Goal: Task Accomplishment & Management: Complete application form

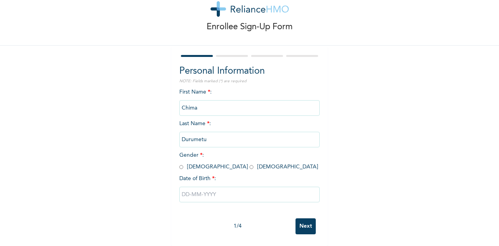
scroll to position [29, 0]
click at [179, 163] on input "radio" at bounding box center [181, 166] width 4 height 7
radio input "true"
click at [198, 190] on input "text" at bounding box center [249, 195] width 140 height 16
select select "7"
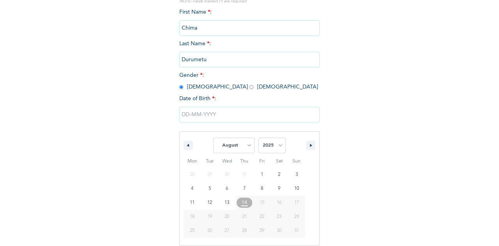
scroll to position [109, 0]
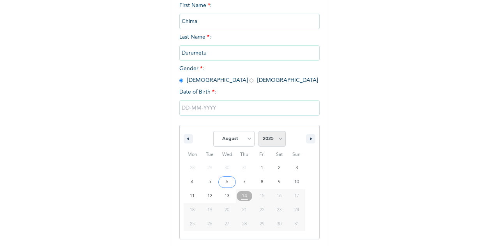
click at [278, 141] on select "2025 2024 2023 2022 2021 2020 2019 2018 2017 2016 2015 2014 2013 2012 2011 2010…" at bounding box center [271, 139] width 27 height 16
select select "1992"
click at [258, 132] on select "2025 2024 2023 2022 2021 2020 2019 2018 2017 2016 2015 2014 2013 2012 2011 2010…" at bounding box center [271, 139] width 27 height 16
click at [243, 138] on select "January February March April May June July August September October November De…" at bounding box center [233, 139] width 41 height 16
select select "6"
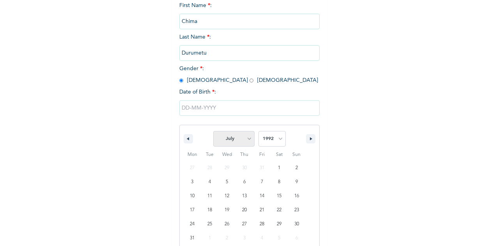
click at [213, 132] on select "January February March April May June July August September October November De…" at bounding box center [233, 139] width 41 height 16
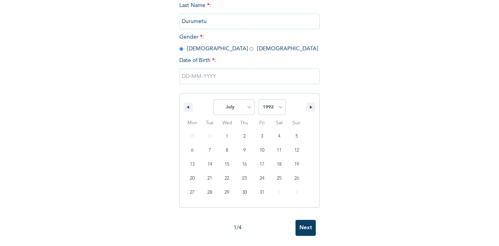
scroll to position [148, 0]
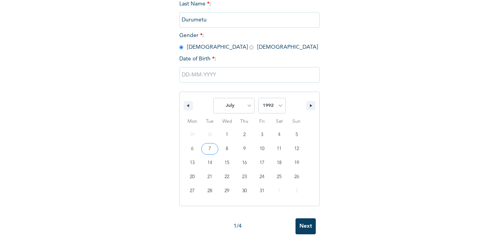
type input "[DATE]"
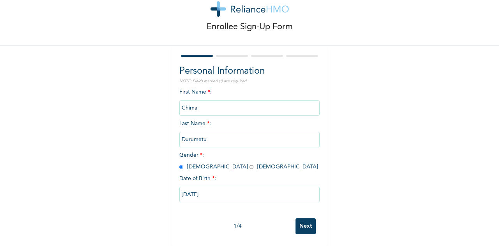
scroll to position [29, 0]
click at [307, 219] on input "Next" at bounding box center [305, 226] width 20 height 16
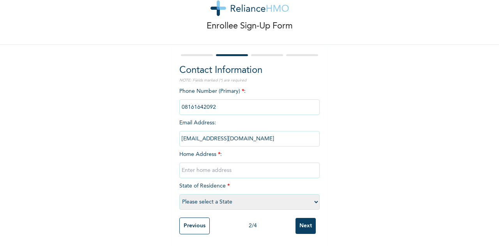
click at [241, 165] on input "text" at bounding box center [249, 171] width 140 height 16
click at [346, 138] on div "Enrollee Sign-Up Form Contact Information NOTE: Fields marked (*) are required …" at bounding box center [249, 111] width 499 height 269
click at [221, 163] on input "text" at bounding box center [249, 171] width 140 height 16
click at [190, 194] on select "Please select a State [PERSON_NAME] (FCT) [PERSON_NAME] Ibom [GEOGRAPHIC_DATA] …" at bounding box center [249, 202] width 140 height 16
select select "33"
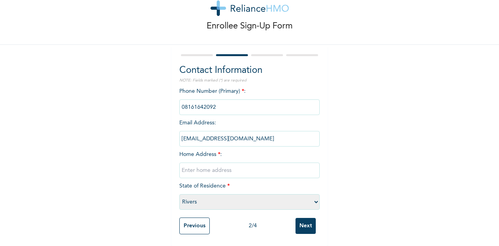
click at [179, 194] on select "Please select a State [PERSON_NAME] (FCT) [PERSON_NAME] Ibom [GEOGRAPHIC_DATA] …" at bounding box center [249, 202] width 140 height 16
click at [244, 167] on input "text" at bounding box center [249, 171] width 140 height 16
paste input "OHONSI ESTATE (First Floor Floor, Flat 4, Right Wing) of The Greater Ark of God…"
drag, startPoint x: 281, startPoint y: 164, endPoint x: 313, endPoint y: 165, distance: 32.0
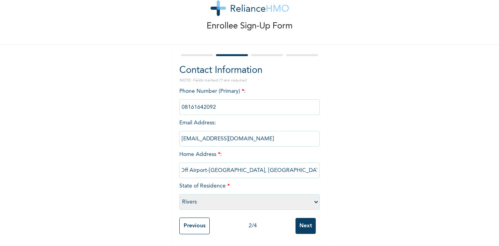
click at [313, 165] on input "OHONSI ESTATE (First Floor Floor, Flat 4, Right Wing) of The Greater Ark of God…" at bounding box center [249, 171] width 140 height 16
drag, startPoint x: 310, startPoint y: 165, endPoint x: 222, endPoint y: 165, distance: 88.5
click at [222, 165] on input "OHONSI ESTATE (First Floor Floor, Flat 4, Right Wing) of The Greater Ark of God…" at bounding box center [249, 171] width 140 height 16
click at [228, 164] on input "OHONSI ESTATE of The Greater Ark of God international [GEOGRAPHIC_DATA], Off Ai…" at bounding box center [249, 171] width 140 height 16
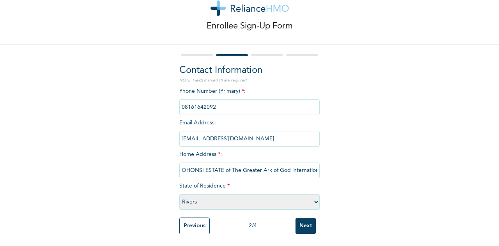
click at [228, 164] on input "OHONSI ESTATE of The Greater Ark of God international [GEOGRAPHIC_DATA], Off Ai…" at bounding box center [249, 171] width 140 height 16
drag, startPoint x: 256, startPoint y: 165, endPoint x: 275, endPoint y: 165, distance: 18.7
click at [275, 165] on input "OHONSI ESTATE, The Greater Ark of God international [GEOGRAPHIC_DATA], Off Airp…" at bounding box center [249, 171] width 140 height 16
paste input "R"
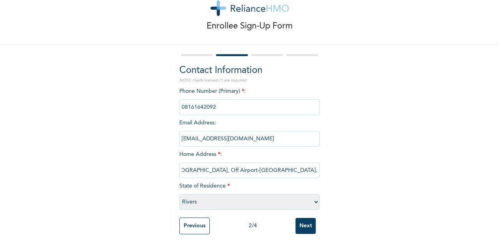
type input "OHONSI ESTATE, The Greater Ark of God international [GEOGRAPHIC_DATA], Off Airp…"
click at [301, 220] on input "Next" at bounding box center [305, 226] width 20 height 16
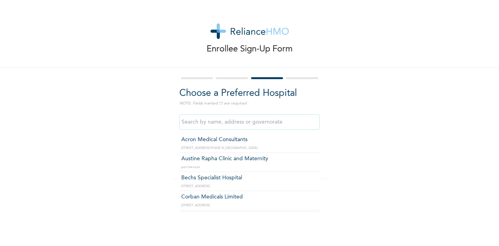
click at [247, 124] on input "text" at bounding box center [249, 122] width 140 height 16
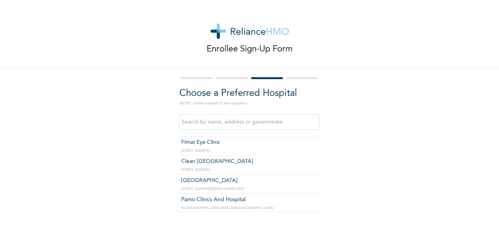
scroll to position [289, 0]
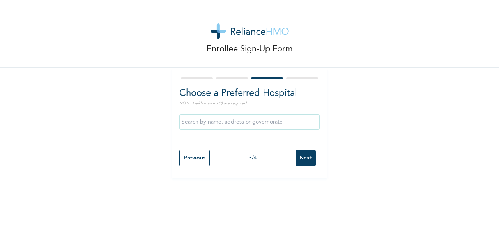
click at [20, 131] on div "Enrollee Sign-Up Form Choose a Preferred Hospital NOTE: Fields marked (*) are r…" at bounding box center [249, 89] width 499 height 178
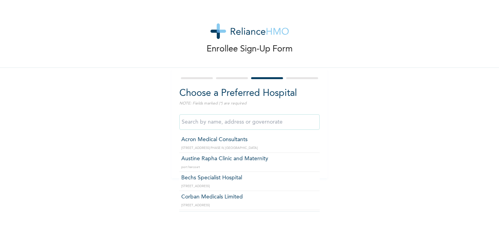
click at [238, 125] on input "text" at bounding box center [249, 122] width 140 height 16
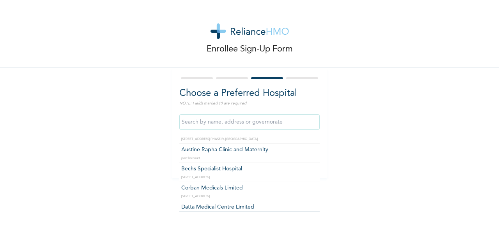
scroll to position [0, 0]
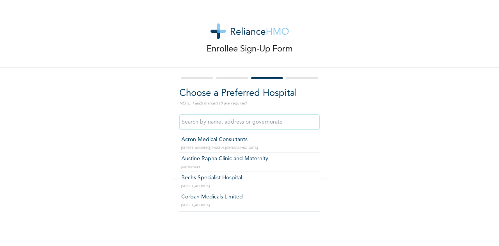
type input "Acron Medical Consultants"
click at [200, 120] on input "Acron Medical Consultants" at bounding box center [249, 122] width 140 height 16
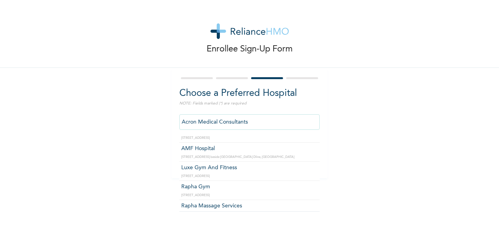
scroll to position [6212, 0]
drag, startPoint x: 245, startPoint y: 121, endPoint x: 173, endPoint y: 122, distance: 72.1
click at [173, 122] on div "Choose a Preferred Hospital NOTE: Fields marked (*) are required Acron Medical …" at bounding box center [249, 123] width 156 height 110
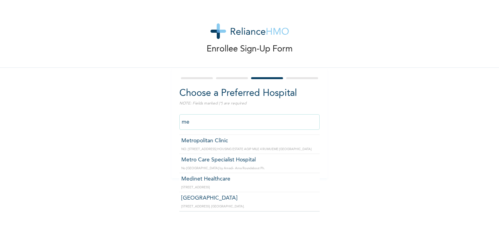
scroll to position [1496, 0]
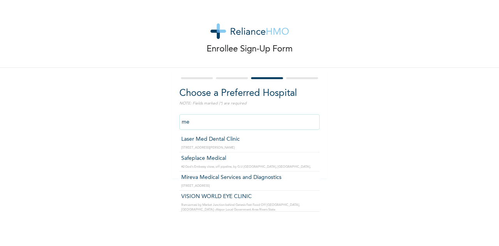
type input "m"
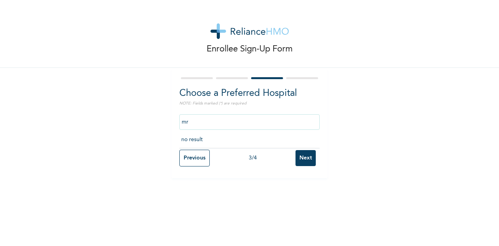
scroll to position [0, 0]
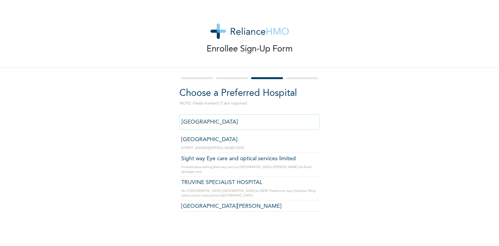
click at [235, 125] on input "[GEOGRAPHIC_DATA]" at bounding box center [249, 122] width 140 height 16
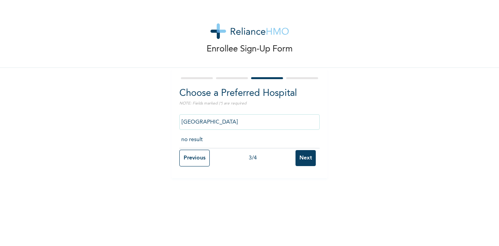
type input "[GEOGRAPHIC_DATA]"
click at [306, 155] on input "Next" at bounding box center [305, 158] width 20 height 16
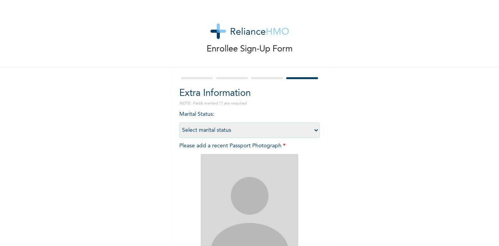
click at [310, 129] on select "Select marital status [DEMOGRAPHIC_DATA] Married [DEMOGRAPHIC_DATA] Widow/[DEMO…" at bounding box center [249, 130] width 140 height 16
select select "1"
click at [179, 122] on select "Select marital status [DEMOGRAPHIC_DATA] Married [DEMOGRAPHIC_DATA] Widow/[DEMO…" at bounding box center [249, 130] width 140 height 16
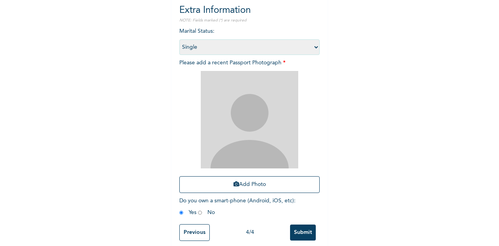
scroll to position [83, 0]
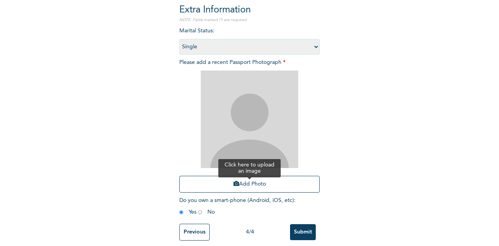
click at [244, 185] on button "Add Photo" at bounding box center [249, 184] width 140 height 17
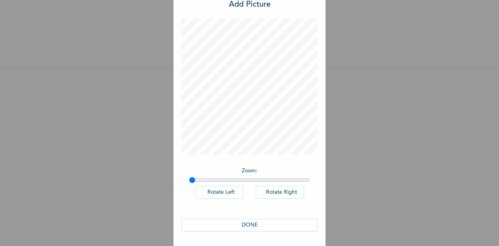
scroll to position [26, 0]
click at [278, 222] on button "DONE" at bounding box center [249, 224] width 136 height 13
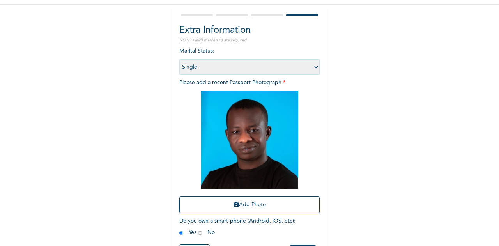
scroll to position [96, 0]
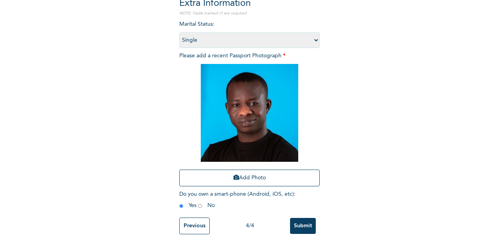
click at [299, 218] on input "Submit" at bounding box center [303, 226] width 26 height 16
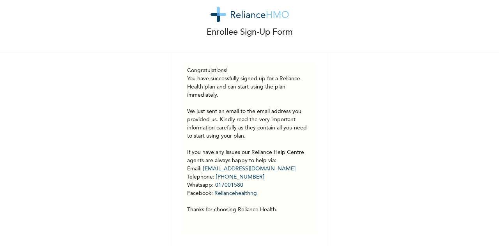
scroll to position [0, 0]
